Goal: Transaction & Acquisition: Purchase product/service

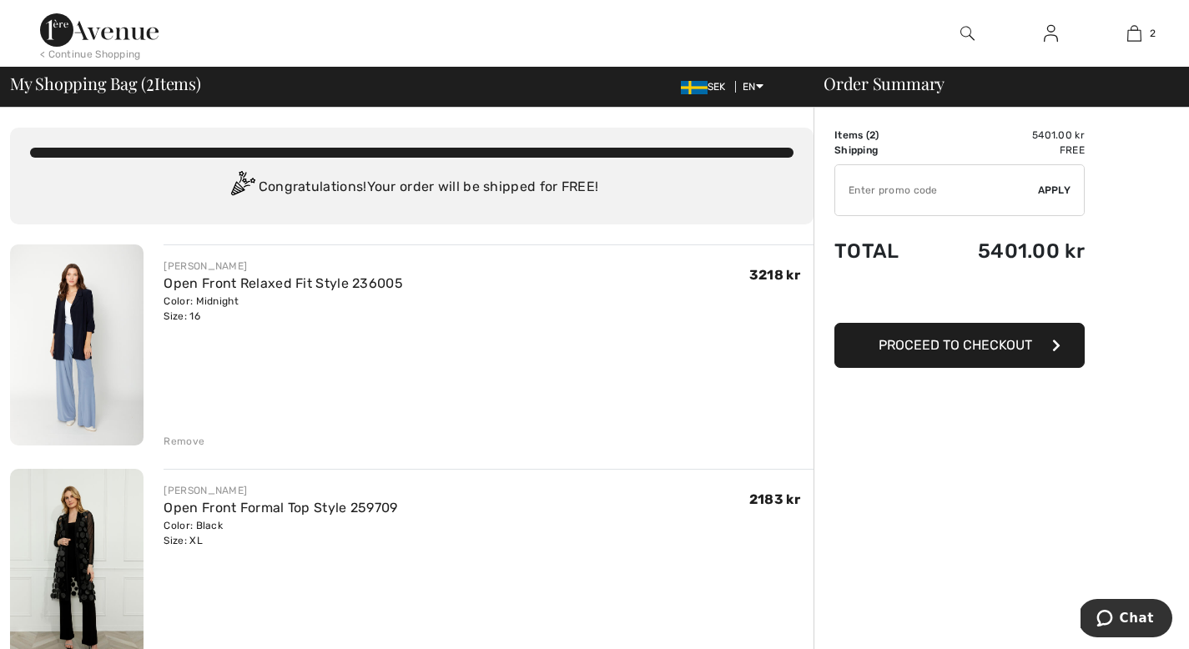
click at [196, 441] on div "Remove" at bounding box center [184, 441] width 41 height 15
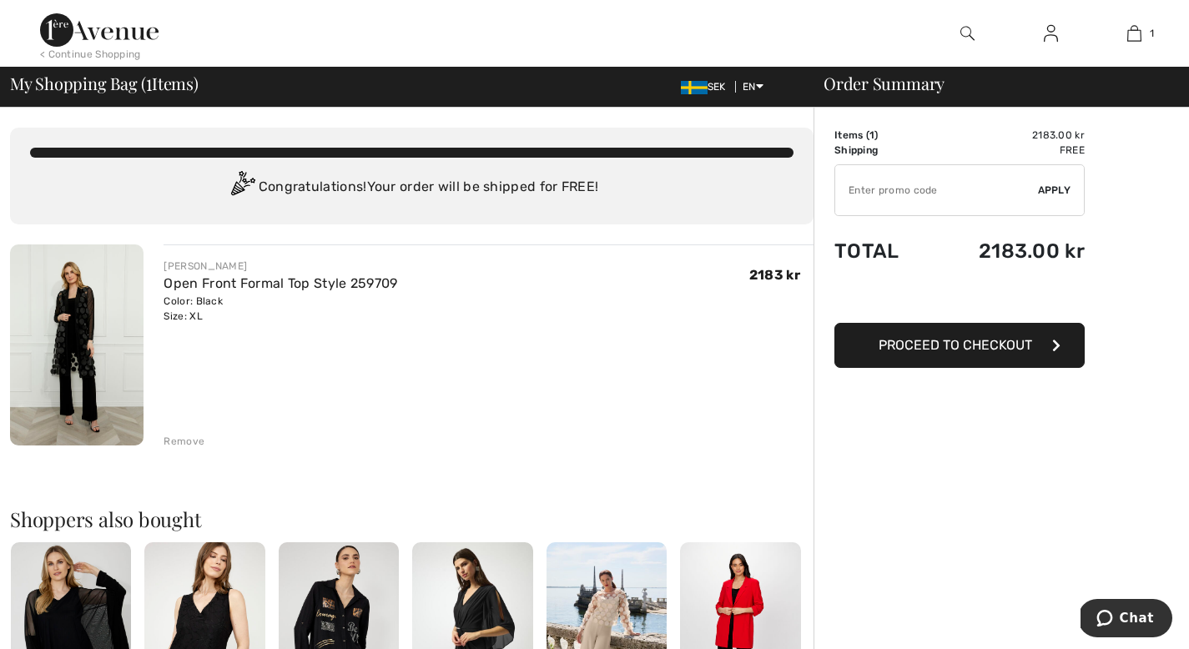
click at [948, 358] on button "Proceed to Checkout" at bounding box center [960, 345] width 250 height 45
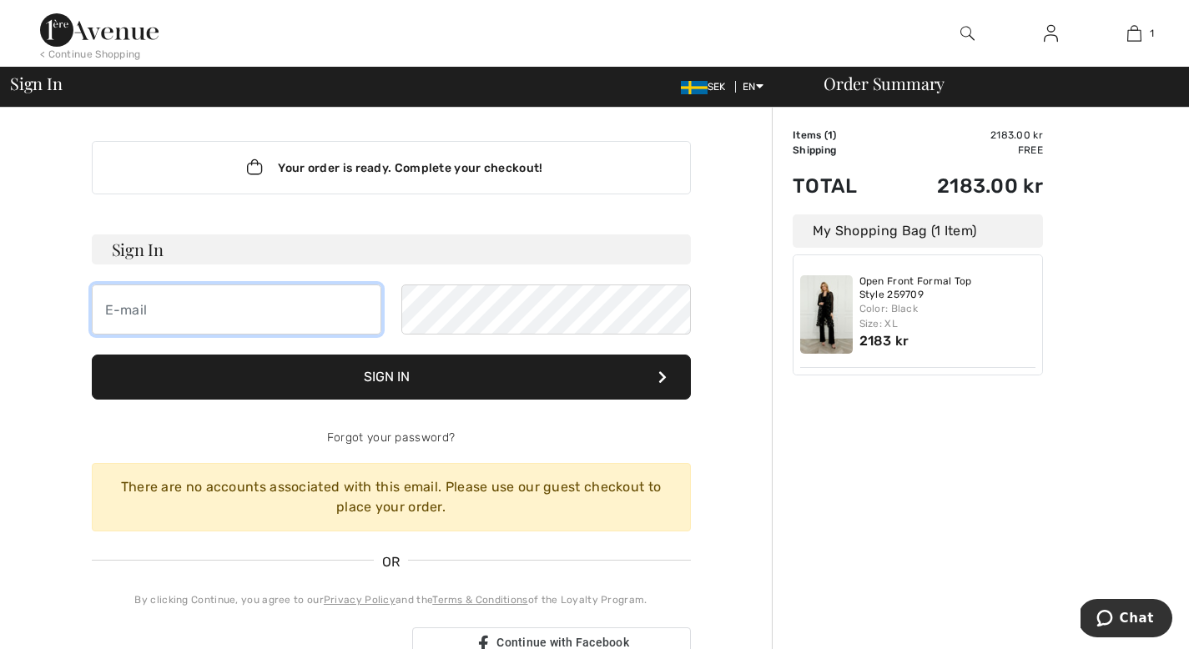
click at [254, 304] on input "email" at bounding box center [237, 310] width 290 height 50
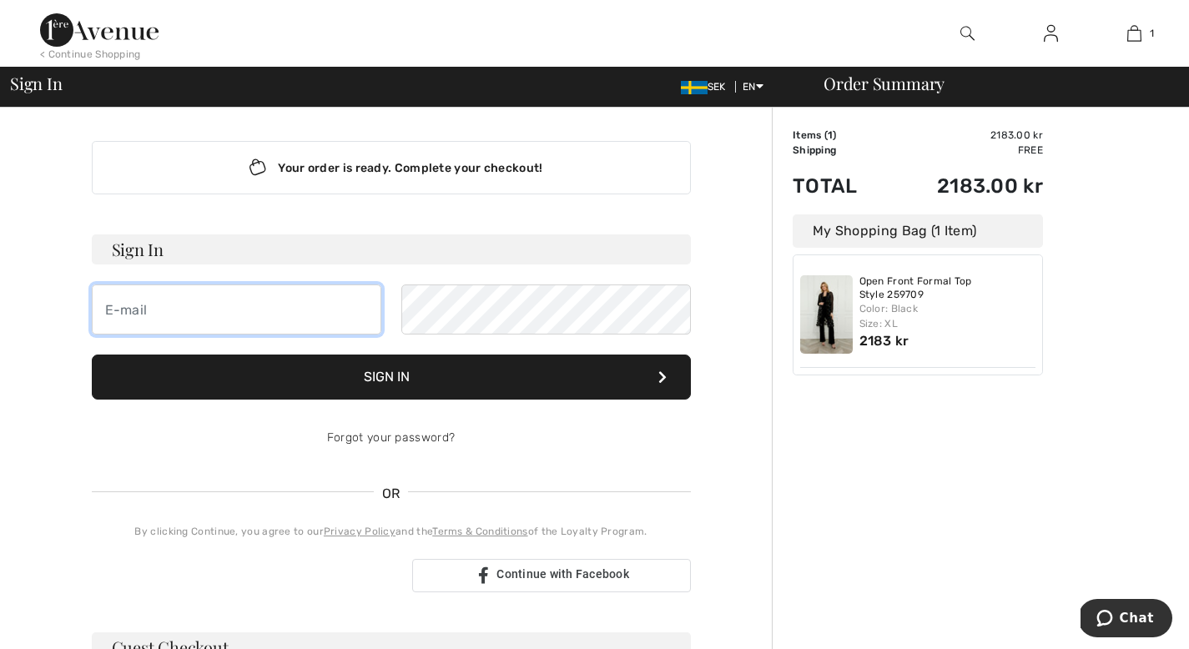
type input "[EMAIL_ADDRESS][DOMAIN_NAME]"
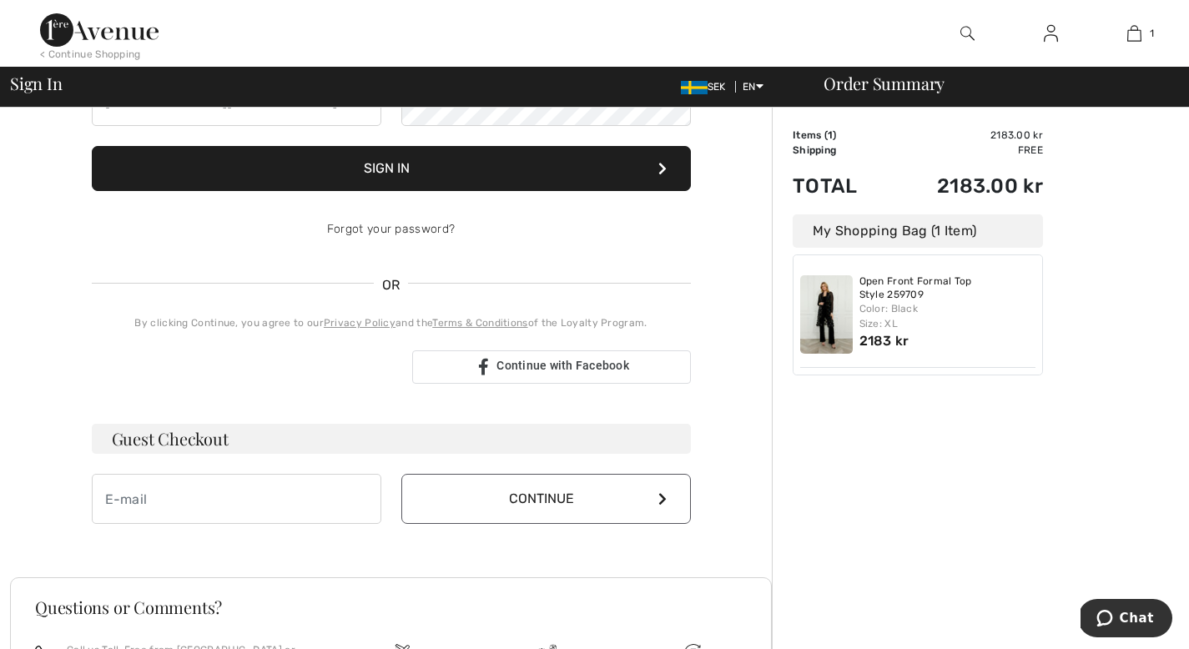
scroll to position [229, 0]
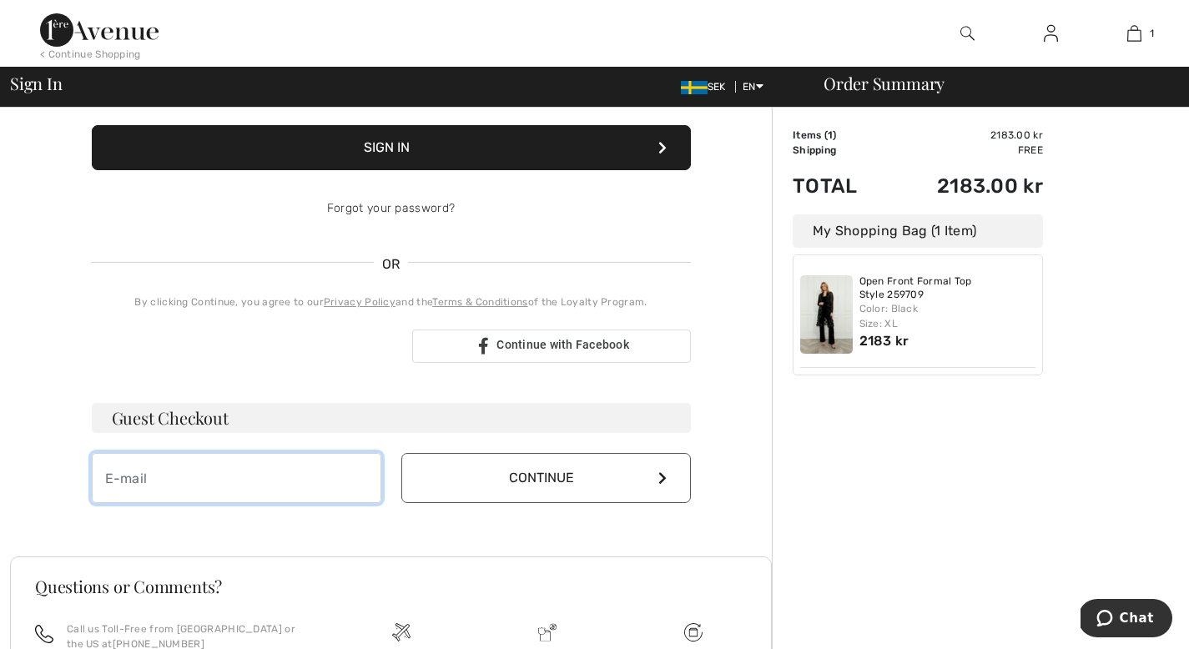
click at [300, 494] on input "email" at bounding box center [237, 478] width 290 height 50
type input "[EMAIL_ADDRESS][DOMAIN_NAME]"
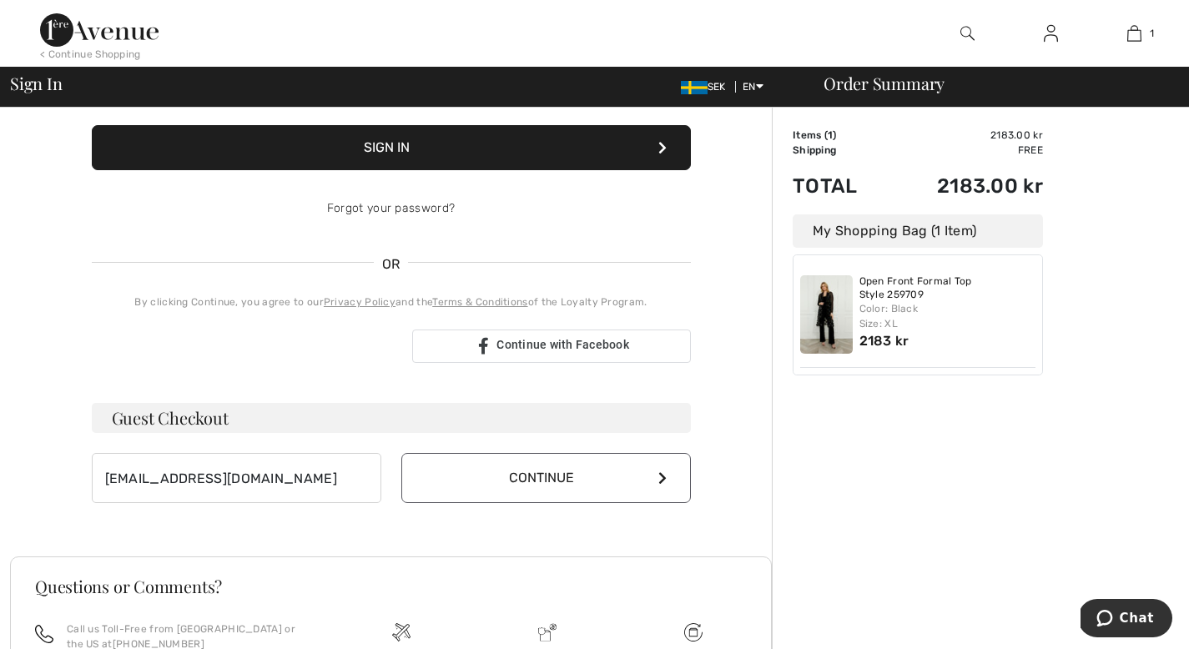
click at [553, 487] on button "Continue" at bounding box center [546, 478] width 290 height 50
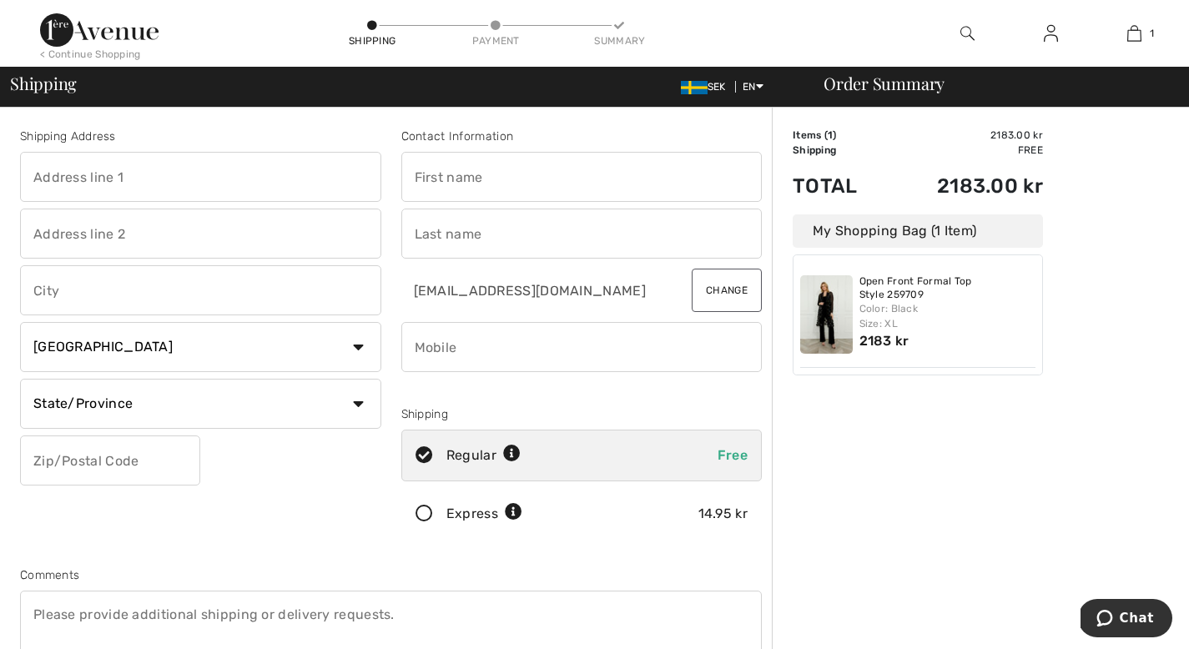
click at [159, 182] on input "text" at bounding box center [200, 177] width 361 height 50
type input "Kopparbergsv. 22a"
type input "Västerås"
select select "SE"
type input "72213"
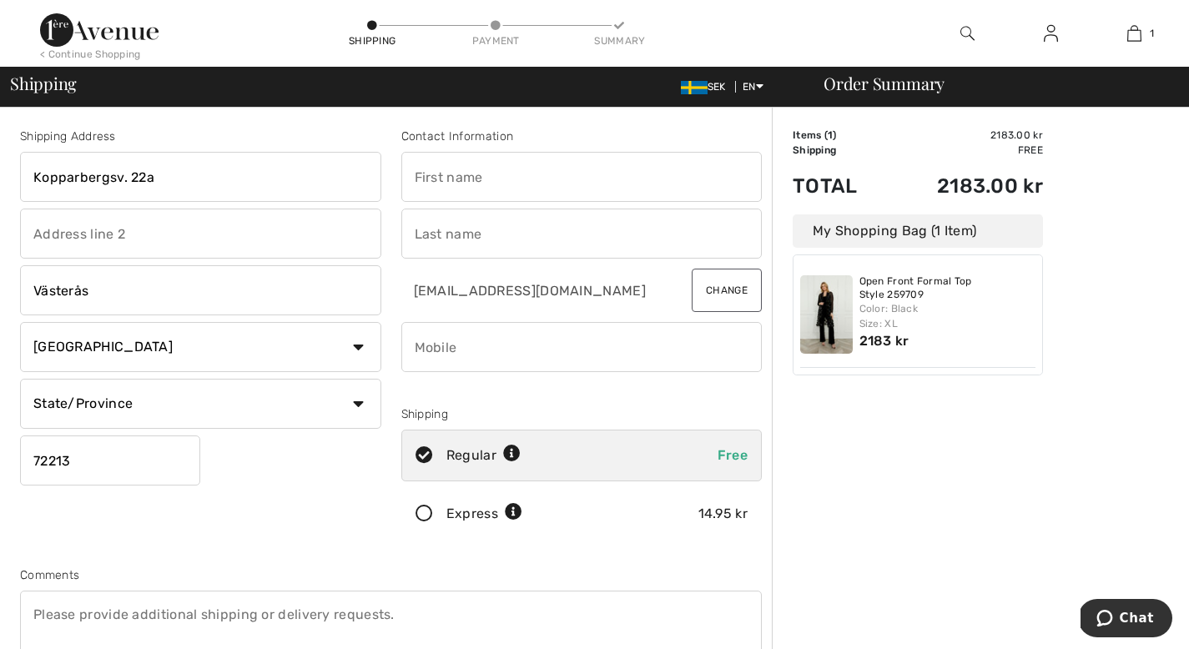
type input "Kerstin Maj Margareta"
type input "Godfrey"
type input "0702390810"
